Goal: Transaction & Acquisition: Purchase product/service

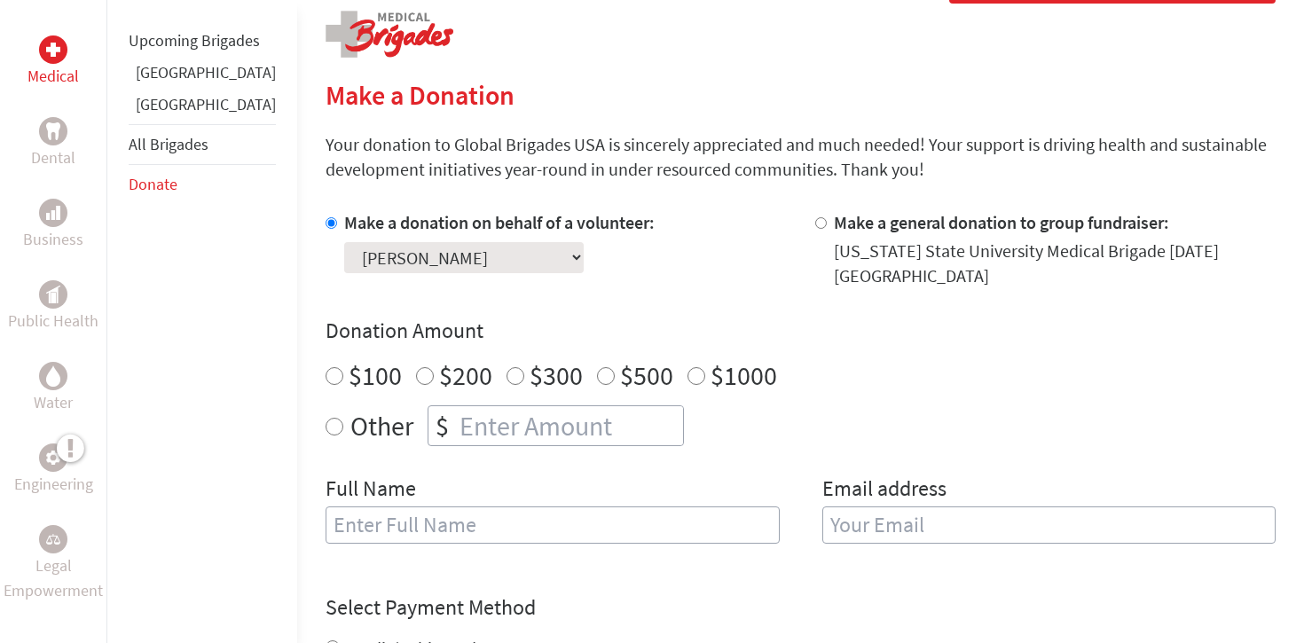
scroll to position [394, 0]
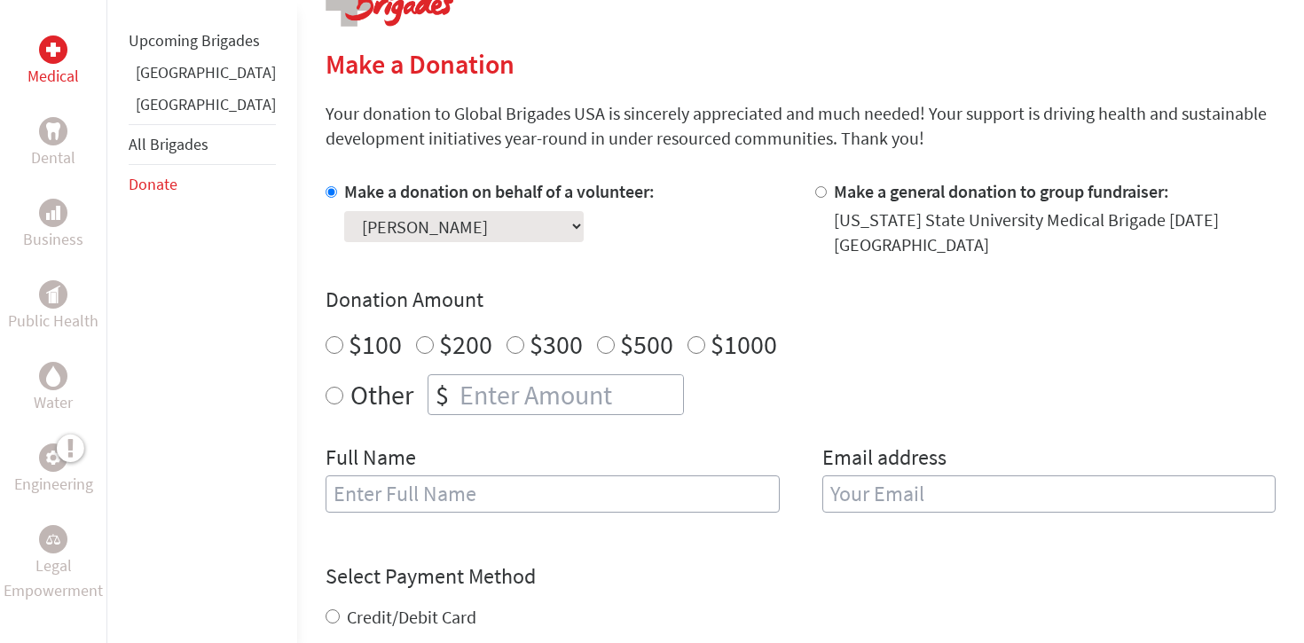
radio input "true"
click at [578, 375] on input "number" at bounding box center [569, 394] width 227 height 39
click at [542, 384] on input "number" at bounding box center [569, 394] width 227 height 39
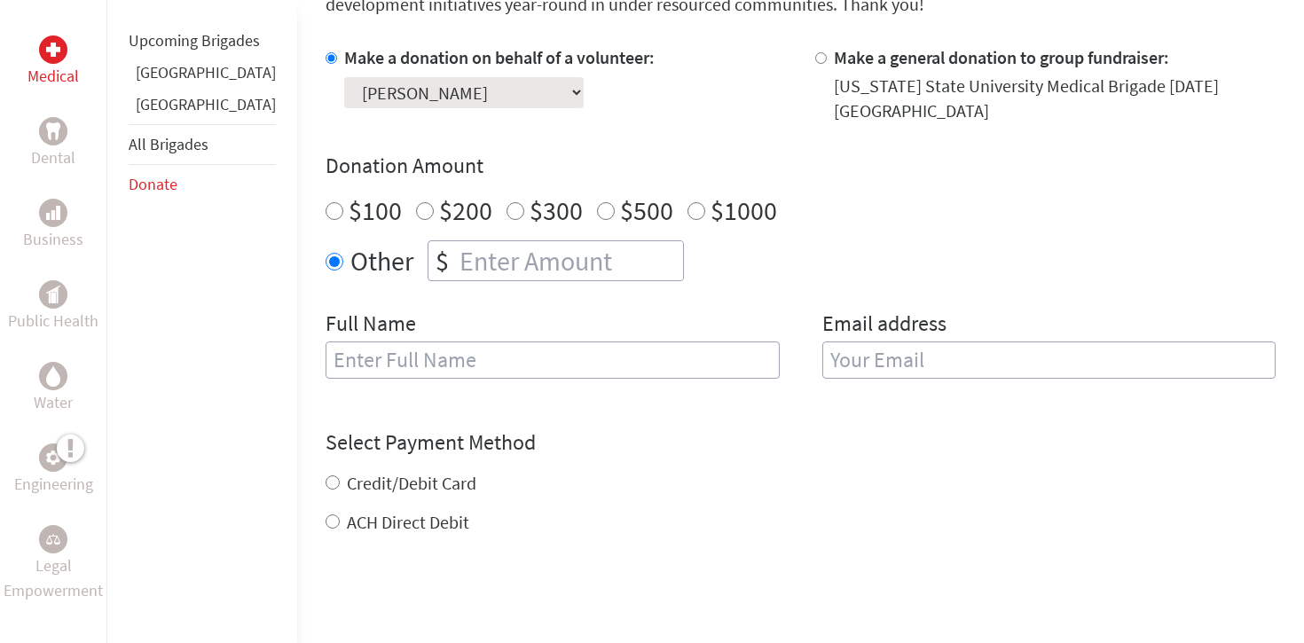
scroll to position [491, 0]
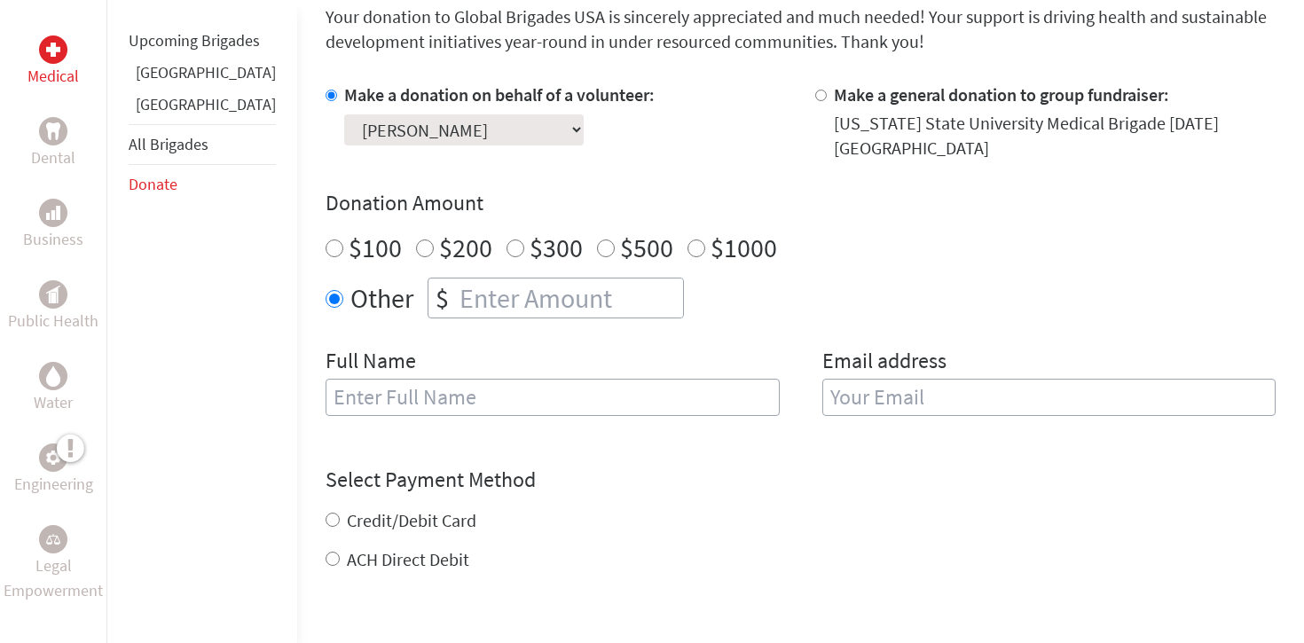
click at [508, 113] on div "Select a volunteer... [PERSON_NAME] [PERSON_NAME] [PERSON_NAME] [PERSON_NAME] […" at bounding box center [499, 126] width 311 height 38
click at [508, 123] on select "Select a volunteer... [PERSON_NAME] [PERSON_NAME] [PERSON_NAME] [PERSON_NAME] […" at bounding box center [464, 129] width 240 height 31
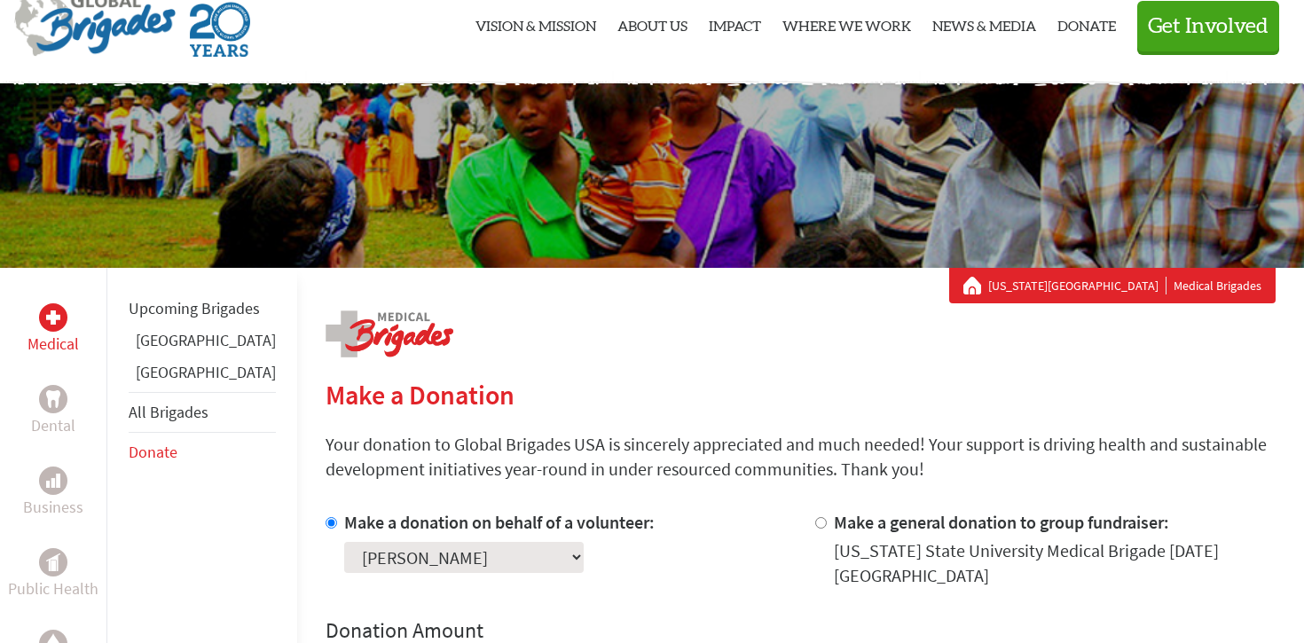
scroll to position [0, 0]
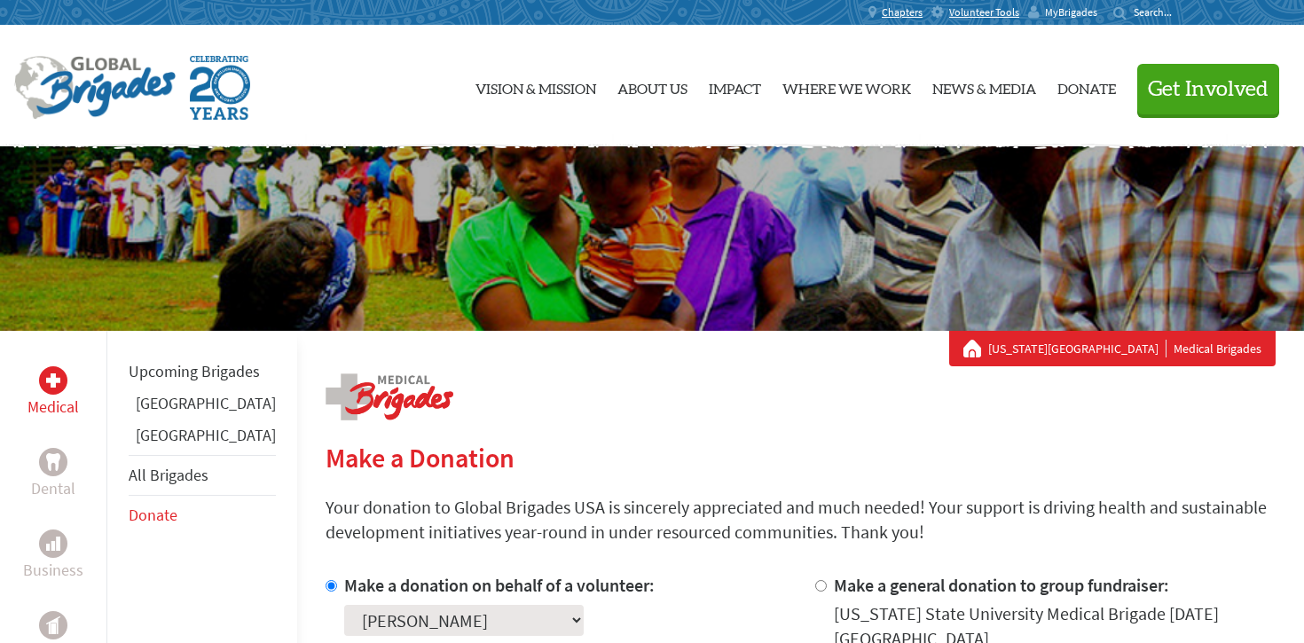
click at [1062, 16] on span "MyBrigades" at bounding box center [1071, 12] width 52 height 14
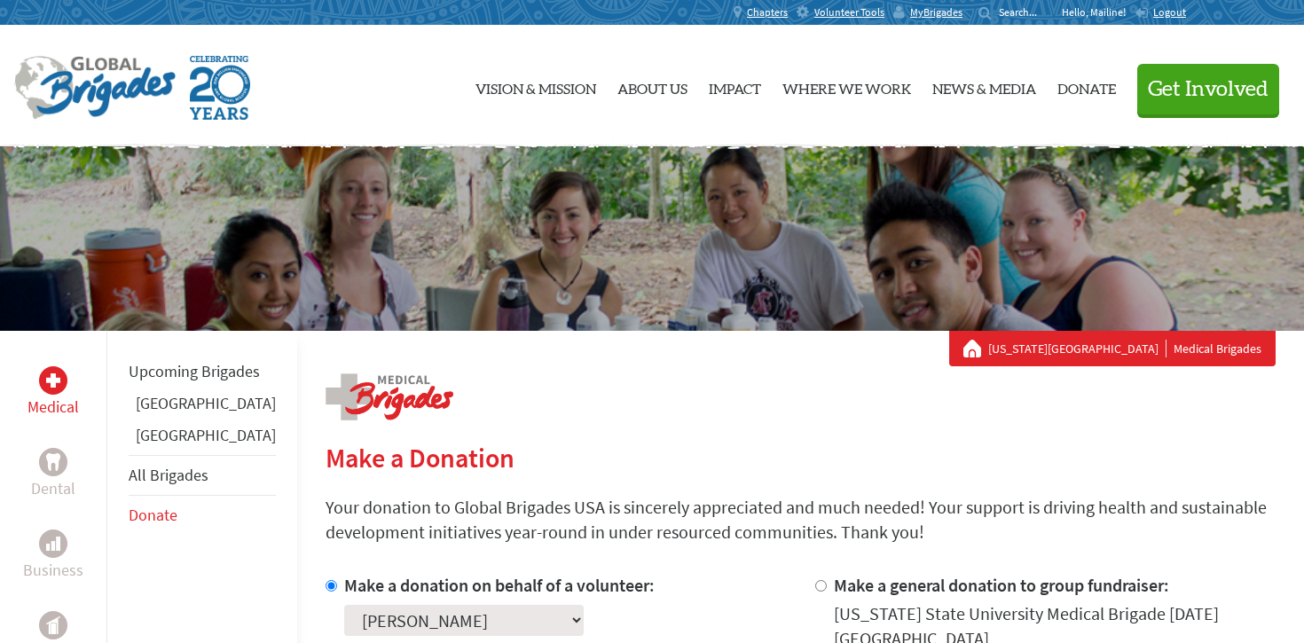
click at [1087, 15] on p "Hello, Mailine!" at bounding box center [1098, 12] width 73 height 14
click at [920, 12] on span "MyBrigades" at bounding box center [936, 12] width 52 height 14
